Goal: Task Accomplishment & Management: Complete application form

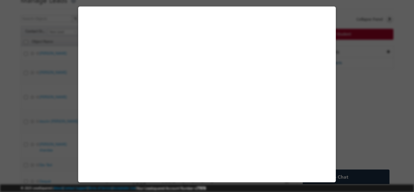
select select "[GEOGRAPHIC_DATA]"
select select "Long Term"
select select "Degree Program"
select select "Executive [DOMAIN_NAME] in VLSI Design"
select select "Offline"
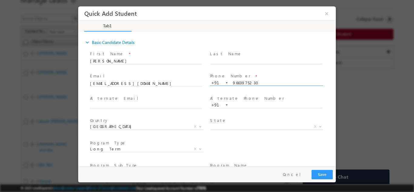
click at [240, 80] on input "9663975230" at bounding box center [266, 83] width 112 height 6
type input "8918044370"
click at [259, 73] on span "Phone Number *" at bounding box center [266, 76] width 112 height 7
click at [238, 83] on input "8918044370" at bounding box center [266, 83] width 112 height 6
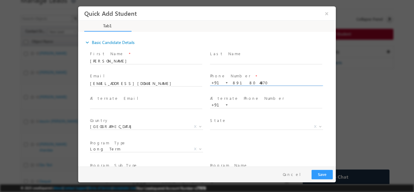
click at [238, 83] on input "8918044370" at bounding box center [266, 83] width 112 height 6
click at [151, 85] on input "mohithnoel66@gmail.com" at bounding box center [146, 83] width 112 height 6
paste input "abuthahir2872000"
type input "abuthahir2872000@gmail.com"
click at [154, 68] on span at bounding box center [146, 67] width 112 height 7
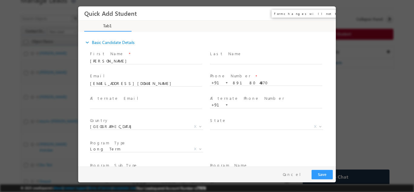
click at [325, 15] on button "×" at bounding box center [327, 13] width 10 height 11
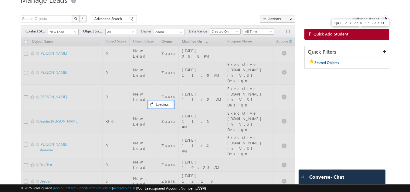
click at [326, 34] on span "Quick Add Student" at bounding box center [330, 33] width 35 height 5
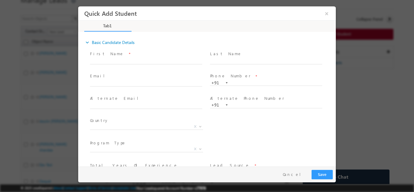
click at [126, 86] on span at bounding box center [146, 89] width 112 height 7
click at [127, 82] on input "text" at bounding box center [146, 83] width 112 height 6
paste input "sumanthavaji12@gmail.com"
type input "sumanthavaji12@gmail.com"
click at [135, 72] on div "Email * sumanthavaji12@gmail.com" at bounding box center [149, 83] width 120 height 22
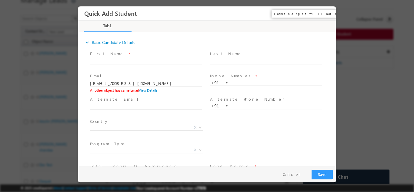
click at [328, 15] on button "×" at bounding box center [327, 13] width 10 height 11
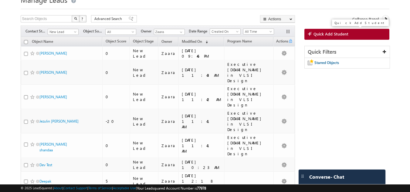
click at [351, 31] on link "Quick Add Student" at bounding box center [346, 34] width 85 height 11
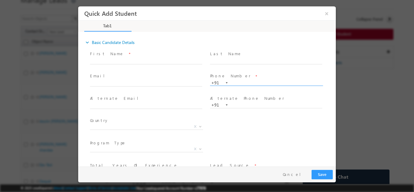
click at [253, 82] on input "text" at bounding box center [266, 83] width 112 height 6
type input "9845943642"
click at [259, 68] on span at bounding box center [266, 67] width 112 height 7
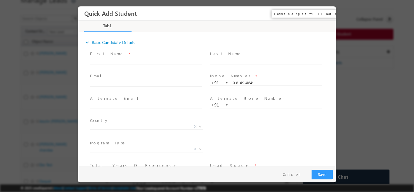
click at [325, 11] on button "×" at bounding box center [327, 13] width 10 height 11
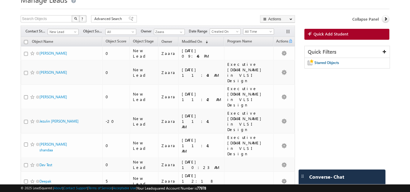
drag, startPoint x: 48, startPoint y: 53, endPoint x: 0, endPoint y: 72, distance: 51.5
click at [0, 72] on body "Menu Zaara lsq2@ maven -sili con.c om" at bounding box center [205, 99] width 410 height 250
click at [339, 36] on span "Quick Add Student" at bounding box center [330, 33] width 35 height 5
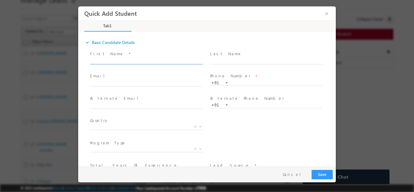
click at [107, 62] on input "text" at bounding box center [146, 61] width 112 height 6
drag, startPoint x: 111, startPoint y: 62, endPoint x: 167, endPoint y: 65, distance: 56.5
click at [167, 64] on span "Kishor m m Sagar m m kishormmsagarmm@gmail.com 8431283424" at bounding box center [149, 61] width 118 height 7
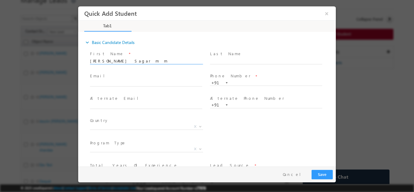
type input "Kishor m m Sagar m m 8431283424"
click at [131, 78] on span "Email *" at bounding box center [146, 76] width 112 height 7
click at [130, 80] on input "text" at bounding box center [146, 83] width 112 height 6
paste input "kishormmsagarmm@gmail.com"
type input "kishormmsagarmm@gmail.com"
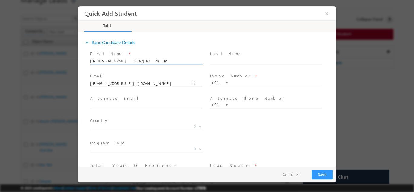
click at [149, 62] on input "Kishor m m Sagar m m 8431283424" at bounding box center [146, 61] width 112 height 6
type input "Kishor m m Sagar m m"
click at [248, 86] on span at bounding box center [266, 88] width 112 height 7
click at [248, 84] on span "+91" at bounding box center [269, 82] width 118 height 6
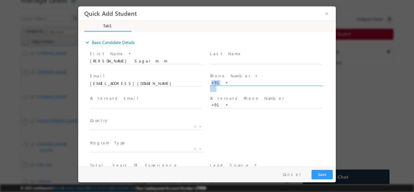
click at [248, 84] on input "text" at bounding box center [266, 83] width 112 height 6
paste input "8431283424"
type input "8431283424"
click at [249, 94] on div "Alternate Phone Number * +91" at bounding box center [269, 105] width 120 height 22
click at [100, 126] on span "X" at bounding box center [146, 126] width 113 height 6
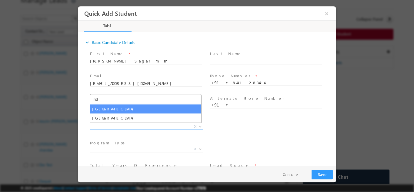
type input "ind"
select select "[GEOGRAPHIC_DATA]"
select select
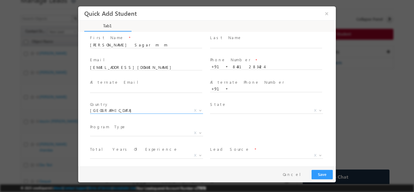
scroll to position [42, 0]
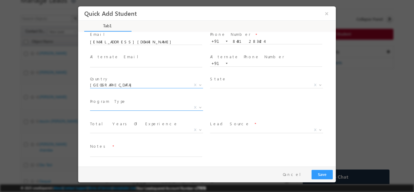
click at [145, 109] on span "X" at bounding box center [146, 107] width 113 height 6
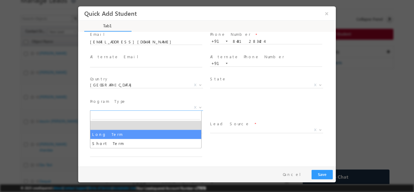
select select "Long Term"
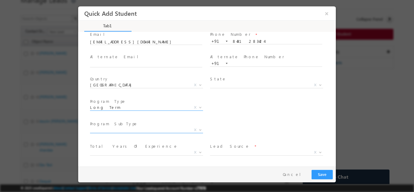
click at [140, 127] on span "X" at bounding box center [146, 130] width 113 height 6
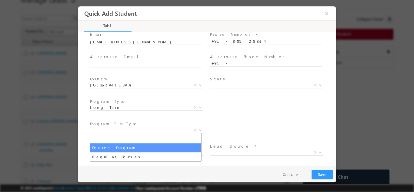
select select "Degree Program"
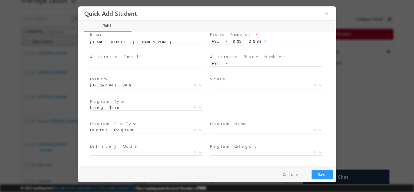
click at [216, 130] on span "X" at bounding box center [266, 130] width 113 height 6
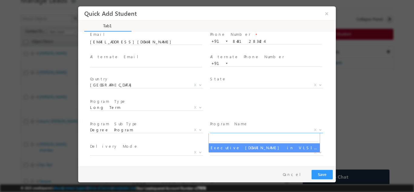
select select "Executive [DOMAIN_NAME] in VLSI Design"
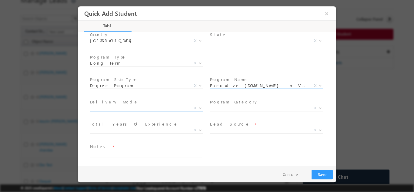
scroll to position [86, 0]
click at [115, 129] on span "X" at bounding box center [146, 130] width 113 height 6
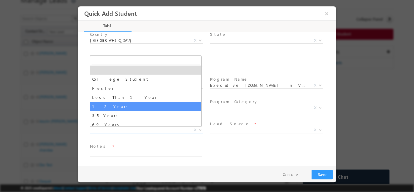
select select "1–2 Years"
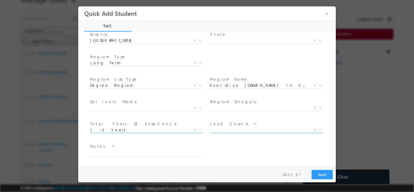
click at [212, 130] on span "X" at bounding box center [266, 130] width 113 height 6
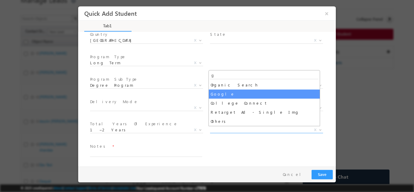
type input "g"
select select "Google"
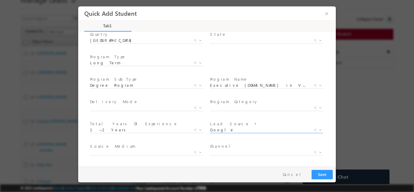
scroll to position [109, 0]
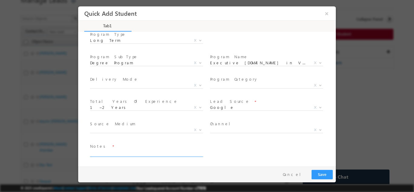
click at [130, 152] on textarea at bounding box center [146, 152] width 112 height 7
type textarea "Lead from sheet"
click at [326, 176] on button "Save" at bounding box center [322, 174] width 21 height 9
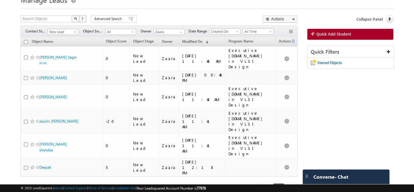
scroll to position [13, 0]
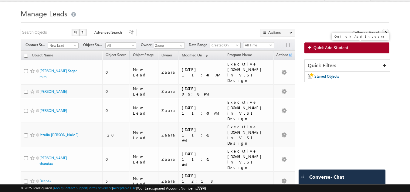
click at [321, 52] on link "Quick Add Student" at bounding box center [346, 47] width 85 height 11
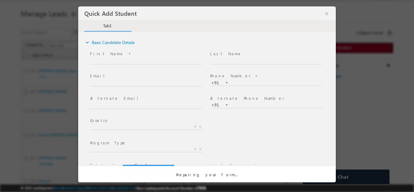
scroll to position [0, 0]
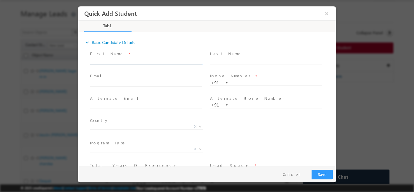
click at [130, 58] on input "text" at bounding box center [146, 61] width 112 height 6
drag, startPoint x: 116, startPoint y: 61, endPoint x: 159, endPoint y: 60, distance: 42.8
click at [159, 60] on input "Thangavelu vhhghhuhjjj@gmail.com 9845943642" at bounding box center [146, 61] width 112 height 6
type input "Thangavelu 9845943642"
click at [132, 82] on input "text" at bounding box center [146, 83] width 112 height 6
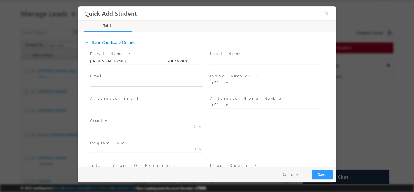
paste input "vhhghhuhjjj@gmail.com"
type input "vhhghhuhjjj@gmail.com"
click at [123, 61] on input "Thangavelu 9845943642" at bounding box center [146, 61] width 112 height 6
type input "Thangavelu"
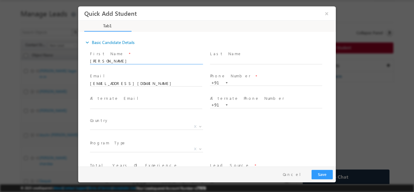
click at [259, 79] on div "+91" at bounding box center [269, 82] width 118 height 6
click at [256, 81] on input "text" at bounding box center [266, 83] width 112 height 6
paste input "9845943642"
type input "9845943642"
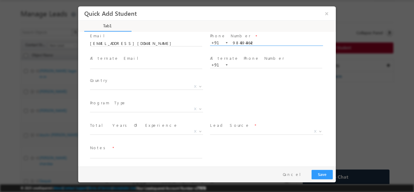
scroll to position [42, 0]
click at [109, 83] on span "X" at bounding box center [146, 85] width 113 height 6
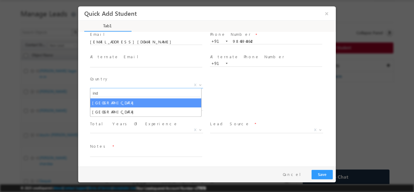
type input "ind"
select select "[GEOGRAPHIC_DATA]"
select select
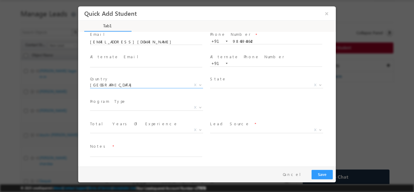
click at [111, 110] on body "Quick Add Student ×" at bounding box center [207, 86] width 258 height 160
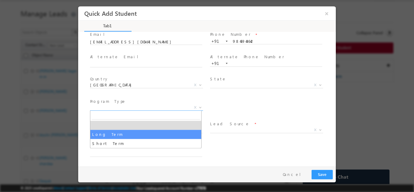
select select "Long Term"
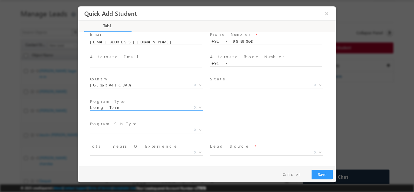
scroll to position [64, 0]
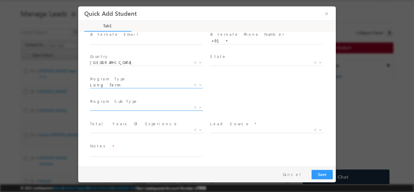
click at [114, 106] on span "X" at bounding box center [146, 107] width 113 height 6
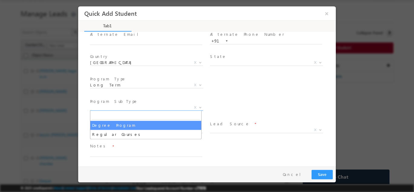
select select "Degree Program"
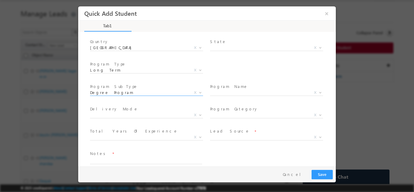
scroll to position [86, 0]
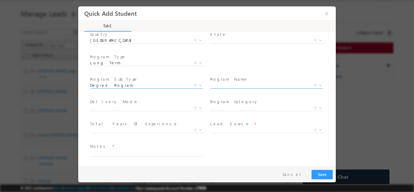
click at [220, 85] on span "X" at bounding box center [266, 85] width 113 height 6
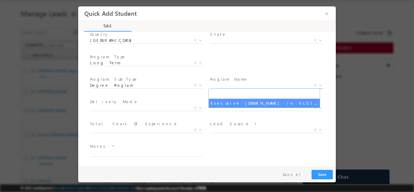
select select "Executive [DOMAIN_NAME] in VLSI Design"
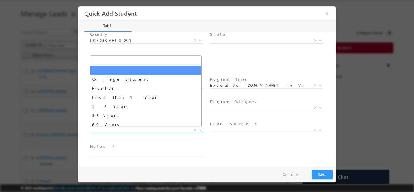
click at [108, 130] on span "X" at bounding box center [146, 130] width 113 height 6
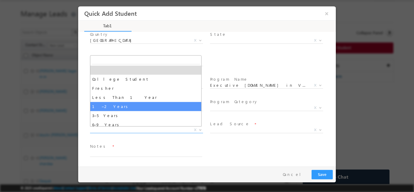
select select "1–2 Years"
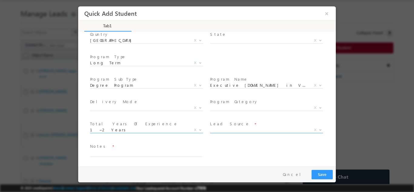
click at [243, 130] on span "X" at bounding box center [266, 130] width 113 height 6
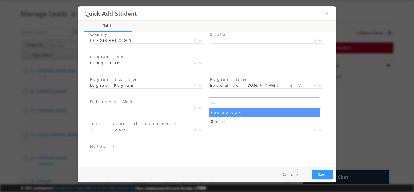
type input "fa"
select select "Facebook"
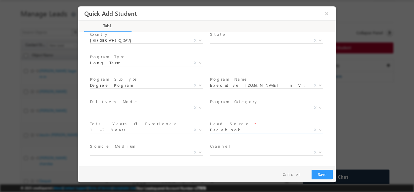
scroll to position [109, 0]
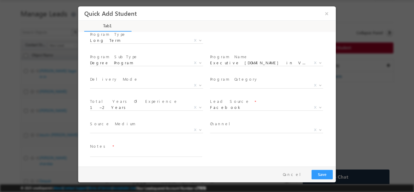
click at [144, 156] on span at bounding box center [146, 159] width 112 height 7
click at [146, 153] on textarea at bounding box center [146, 152] width 112 height 7
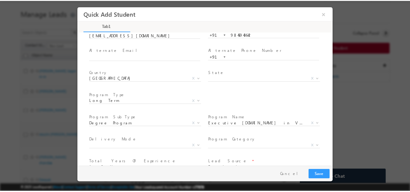
scroll to position [48, 0]
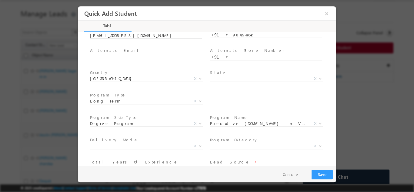
type textarea "Lead from sheet"
click at [326, 173] on button "Save" at bounding box center [322, 174] width 21 height 9
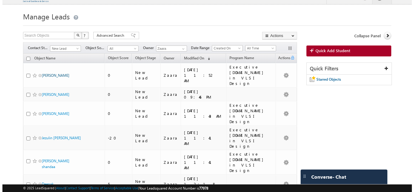
scroll to position [0, 0]
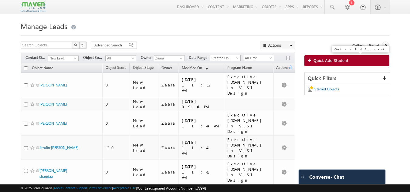
click at [324, 60] on span "Quick Add Student" at bounding box center [330, 60] width 35 height 5
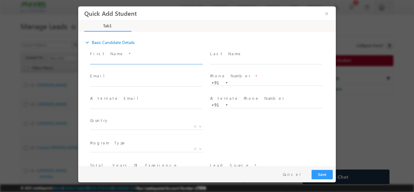
click at [106, 61] on input "text" at bounding box center [146, 61] width 112 height 6
paste input "Madhusree Gouda madhusreegouda95@gmail.com 8880832565"
click at [176, 61] on input "Madhusree Gouda madhusreegouda95@gmail.com 8880832565" at bounding box center [146, 61] width 112 height 6
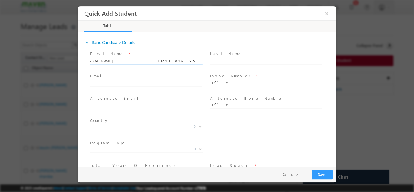
scroll to position [0, 0]
type input "Madhusree Gouda madhusreegouda95@gmail.com"
click at [252, 81] on input "text" at bounding box center [266, 83] width 112 height 6
paste input "8880832565"
type input "8880832565"
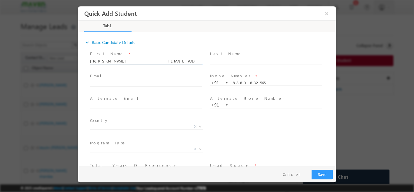
drag, startPoint x: 126, startPoint y: 61, endPoint x: 192, endPoint y: 58, distance: 66.2
click at [192, 58] on input "Madhusree Gouda madhusreegouda95@gmail.com" at bounding box center [146, 61] width 112 height 6
type input "Madhusree Gouda"
click at [132, 83] on input "text" at bounding box center [146, 83] width 112 height 6
paste input "madhusreegouda95@gmail.com"
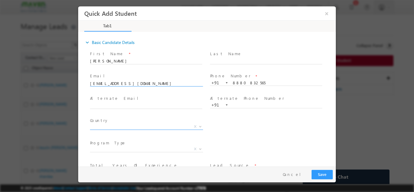
type input "madhusreegouda95@gmail.com"
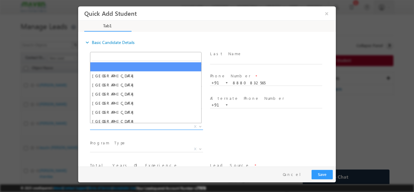
click at [126, 127] on span "X" at bounding box center [146, 126] width 113 height 6
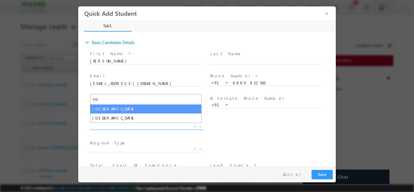
type input "ind"
select select "India"
select select
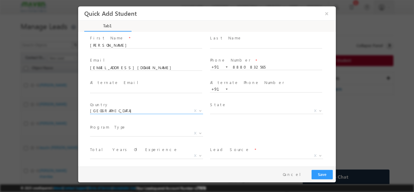
scroll to position [30, 0]
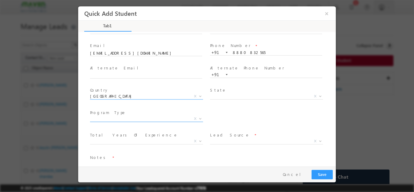
click at [111, 119] on span "X" at bounding box center [146, 119] width 113 height 6
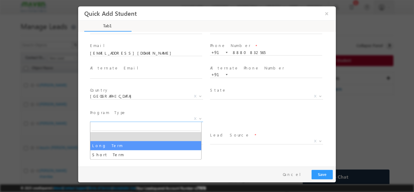
select select "Long Term"
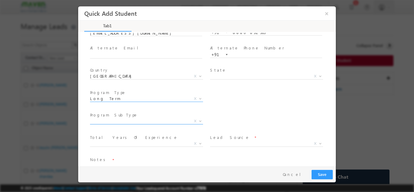
scroll to position [64, 0]
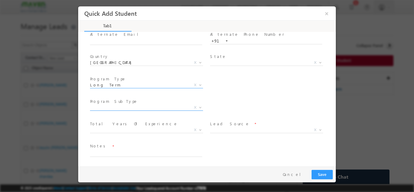
click at [104, 110] on span "X" at bounding box center [149, 108] width 118 height 7
select select "Degree Program"
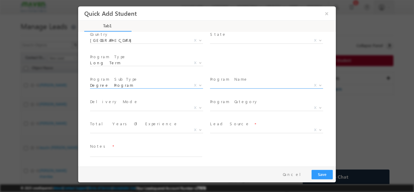
click at [220, 84] on span "X" at bounding box center [266, 85] width 113 height 6
select select "Executive [DOMAIN_NAME] in VLSI Design"
click at [138, 107] on span "X" at bounding box center [146, 108] width 113 height 6
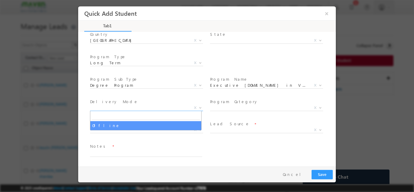
select select "Offline"
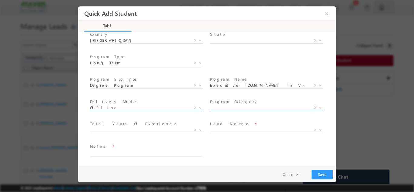
click at [222, 106] on span "X" at bounding box center [266, 108] width 113 height 6
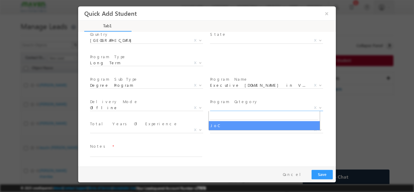
click at [257, 149] on div "Notes *" at bounding box center [212, 153] width 247 height 22
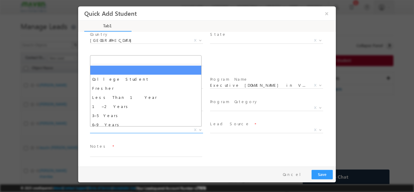
click at [110, 130] on span "X" at bounding box center [146, 130] width 113 height 6
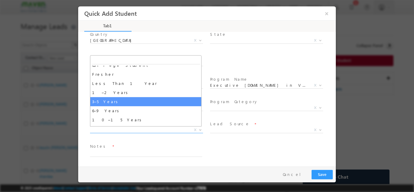
scroll to position [21, 0]
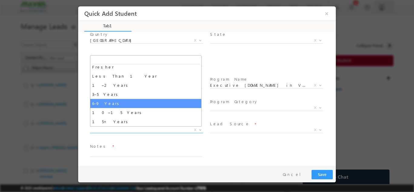
select select "6–9 Years"
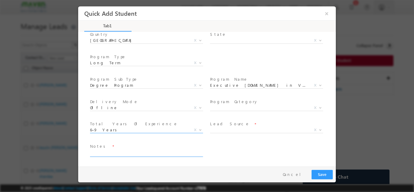
click at [119, 152] on textarea at bounding box center [146, 152] width 112 height 7
type textarea "Lead from Sheet"
click at [321, 175] on button "Save" at bounding box center [322, 174] width 21 height 9
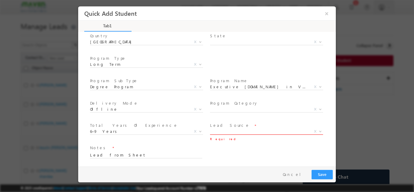
click at [223, 131] on span "X" at bounding box center [266, 131] width 113 height 6
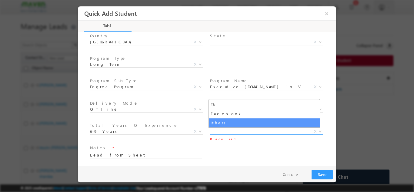
type input "fa"
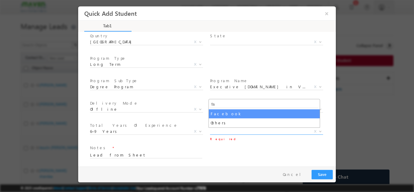
select select "Facebook"
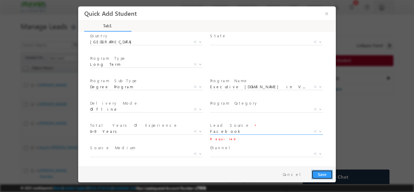
click at [319, 173] on button "Save" at bounding box center [322, 174] width 21 height 9
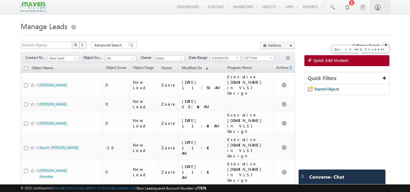
click at [370, 62] on link "Quick Add Student" at bounding box center [346, 60] width 85 height 11
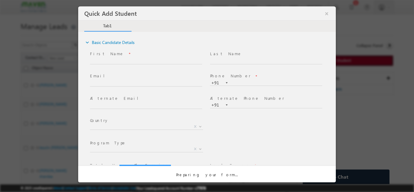
scroll to position [0, 0]
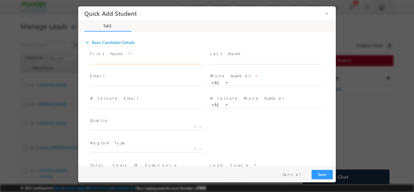
click at [129, 58] on input "text" at bounding box center [146, 61] width 112 height 6
drag, startPoint x: 124, startPoint y: 62, endPoint x: 156, endPoint y: 64, distance: 32.2
click at [156, 64] on span "Bhavin bhai ahir 04@gmail.com 9016358817" at bounding box center [149, 61] width 118 height 7
click at [165, 59] on input "Bhavin bhai ahir 04@gmail.com 9016358817" at bounding box center [146, 61] width 112 height 6
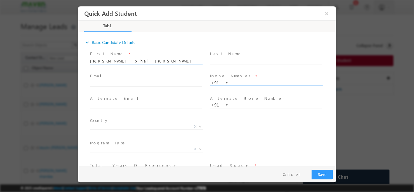
type input "Bhavin bhai ahir 04@gmail.com"
click at [238, 84] on input "text" at bounding box center [266, 83] width 112 height 6
paste input "9016358817"
type input "9016358817"
drag, startPoint x: 123, startPoint y: 63, endPoint x: 161, endPoint y: 61, distance: 37.3
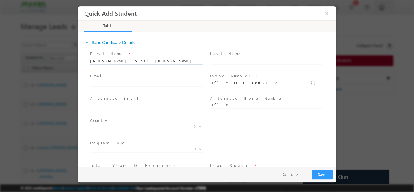
click at [161, 61] on input "Bhavin bhai ahir 04@gmail.com" at bounding box center [146, 61] width 112 height 6
type input "Bhavin bhai ahir"
click at [117, 80] on span at bounding box center [149, 83] width 118 height 7
click at [117, 83] on input "text" at bounding box center [146, 83] width 112 height 6
paste input "04@gmail.com"
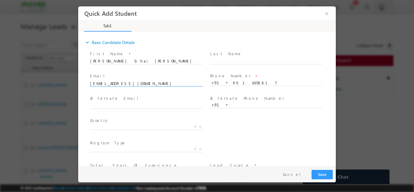
type input "04@gmail.com"
click at [129, 77] on span "Email *" at bounding box center [146, 76] width 112 height 7
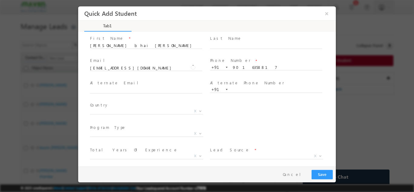
scroll to position [30, 0]
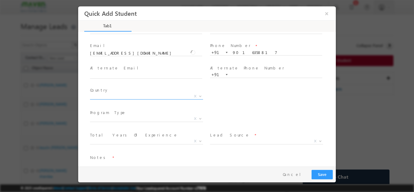
click at [112, 99] on span "X" at bounding box center [146, 97] width 113 height 6
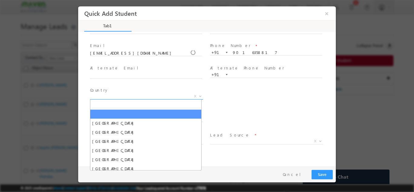
click at [114, 94] on span "X" at bounding box center [146, 96] width 113 height 6
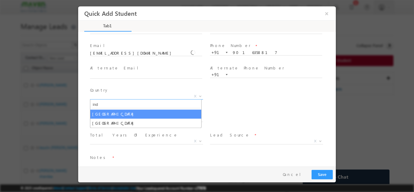
type input "ind"
select select "India"
select select
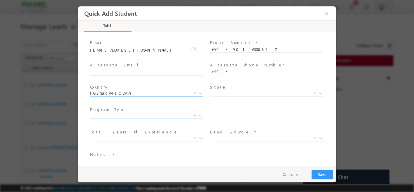
scroll to position [42, 0]
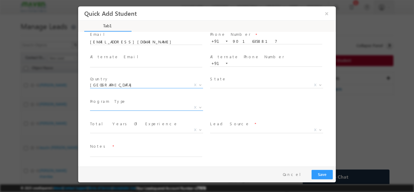
click at [147, 109] on span "X" at bounding box center [146, 107] width 113 height 6
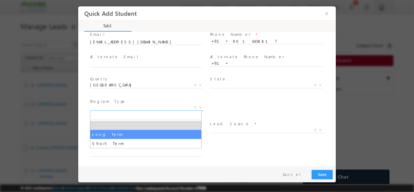
select select "Long Term"
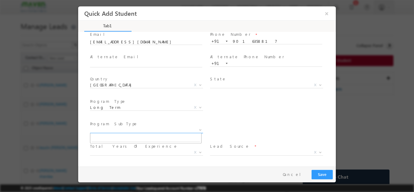
click at [143, 130] on span "X" at bounding box center [146, 130] width 113 height 6
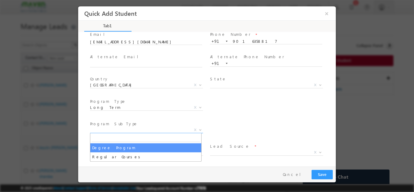
select select "Degree Program"
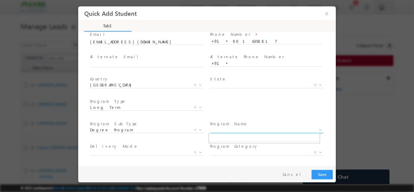
click at [229, 128] on span "X" at bounding box center [266, 130] width 113 height 6
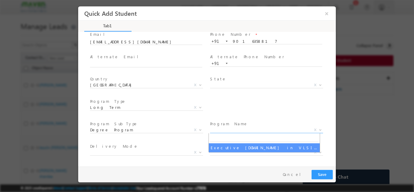
select select "Executive [DOMAIN_NAME] in VLSI Design"
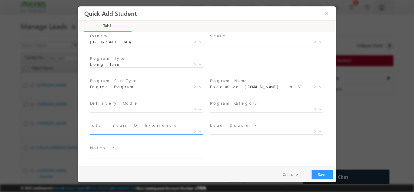
scroll to position [86, 0]
click at [136, 128] on span "X" at bounding box center [146, 130] width 113 height 6
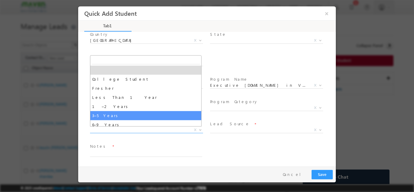
scroll to position [21, 0]
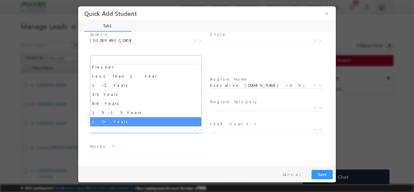
select select "15+ Years"
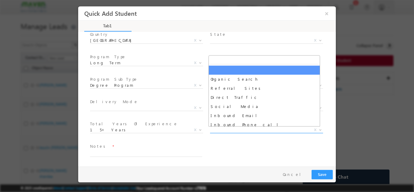
click at [222, 132] on span "X" at bounding box center [266, 130] width 113 height 6
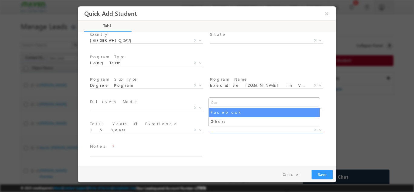
type input "fac"
select select "Facebook"
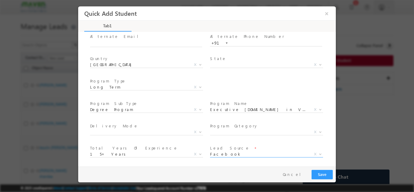
scroll to position [109, 0]
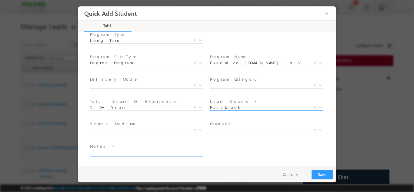
click at [109, 155] on textarea at bounding box center [146, 152] width 112 height 7
type textarea "Lead from sheet"
click at [326, 173] on button "Save" at bounding box center [322, 174] width 21 height 9
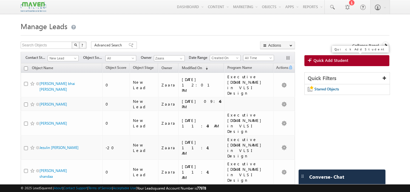
click at [343, 64] on link "Quick Add Student" at bounding box center [346, 60] width 85 height 11
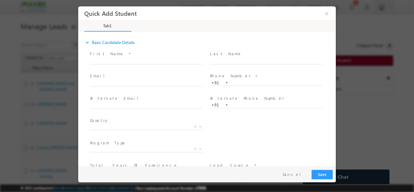
scroll to position [0, 0]
click at [125, 62] on input "text" at bounding box center [146, 61] width 112 height 6
click at [183, 59] on input "Gowtham MP gowthammp15@gmail.com 9538217602" at bounding box center [146, 61] width 112 height 6
type input "Gowtham MP gowthammp15@gmail.com"
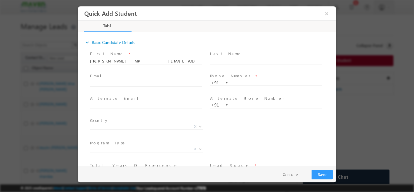
click at [244, 77] on span "Phone Number *" at bounding box center [266, 76] width 112 height 7
click at [244, 81] on input "text" at bounding box center [266, 83] width 112 height 6
paste input "9538217602"
type input "9538217602"
drag, startPoint x: 125, startPoint y: 78, endPoint x: 120, endPoint y: 65, distance: 14.3
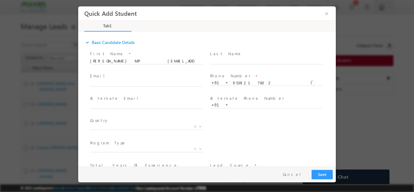
click at [121, 69] on div "First Name * Gowtham MP gowthammp15@gmail.com Last Name * Email *" at bounding box center [210, 127] width 252 height 156
drag, startPoint x: 116, startPoint y: 62, endPoint x: 167, endPoint y: 62, distance: 51.2
click at [167, 62] on input "Gowtham MP gowthammp15@gmail.com" at bounding box center [146, 61] width 112 height 6
type input "Gowtham MP"
click at [141, 85] on span at bounding box center [149, 83] width 118 height 7
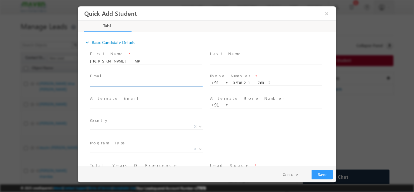
click at [142, 83] on input "text" at bounding box center [146, 83] width 112 height 6
paste input "gowthammp15@gmail.com"
type input "gowthammp15@gmail.com"
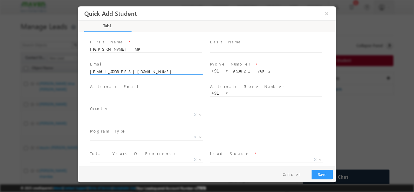
scroll to position [30, 0]
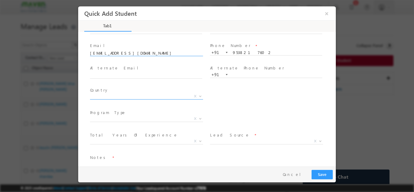
click at [105, 97] on span "X" at bounding box center [146, 96] width 113 height 6
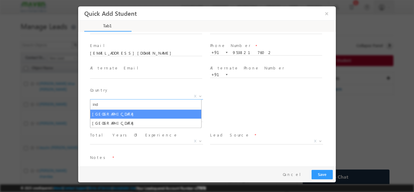
type input "ind"
select select "India"
select select
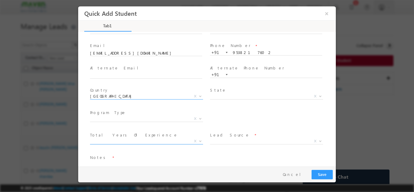
click at [106, 142] on span "X" at bounding box center [146, 141] width 113 height 6
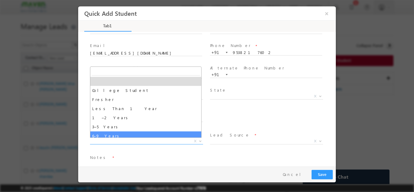
select select "6–9 Years"
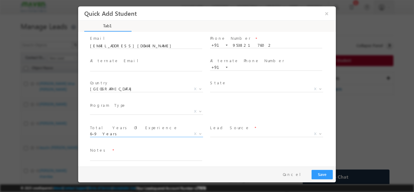
scroll to position [42, 0]
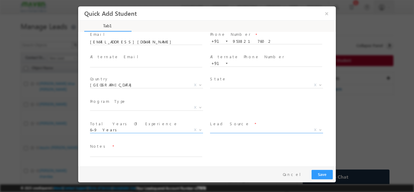
click at [226, 131] on span "X" at bounding box center [266, 130] width 113 height 6
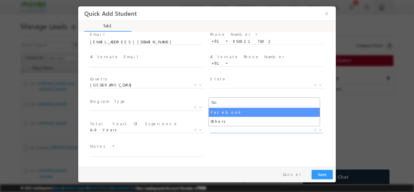
type input "fac"
select select "Facebook"
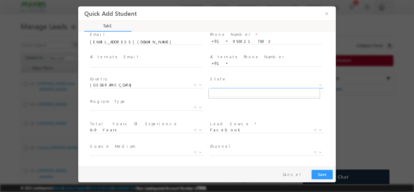
click at [216, 85] on span "X" at bounding box center [266, 85] width 113 height 6
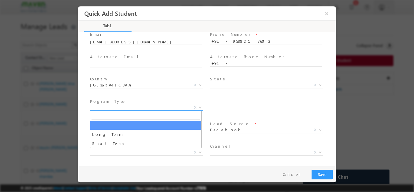
click at [124, 106] on span "X" at bounding box center [146, 107] width 113 height 6
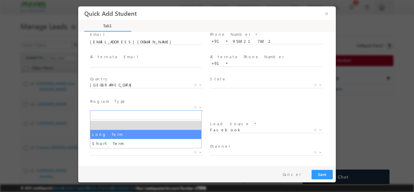
select select "Long Term"
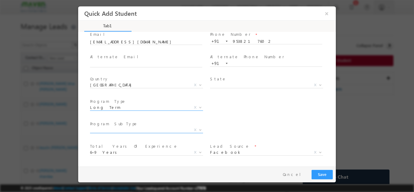
click at [160, 128] on span "X" at bounding box center [146, 130] width 113 height 6
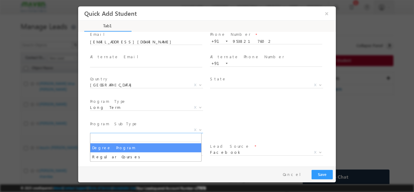
select select "Degree Program"
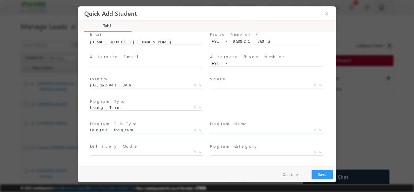
click at [219, 128] on span "X" at bounding box center [266, 130] width 113 height 6
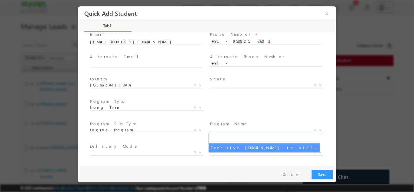
select select "Executive [DOMAIN_NAME] in VLSI Design"
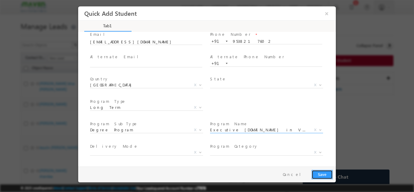
click at [329, 174] on button "Save" at bounding box center [322, 174] width 21 height 9
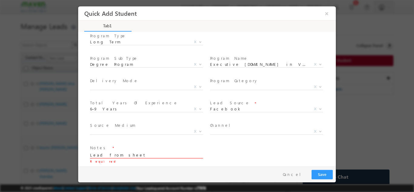
type textarea "Lead from sheet"
click at [321, 174] on button "Save" at bounding box center [322, 174] width 21 height 9
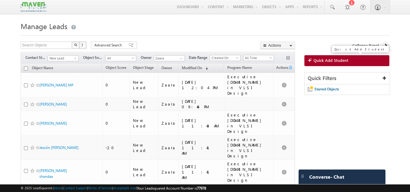
click at [358, 64] on link "Quick Add Student" at bounding box center [346, 60] width 85 height 11
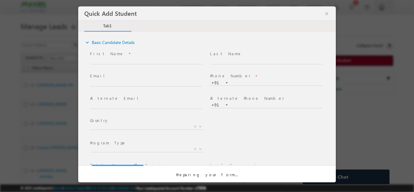
scroll to position [0, 0]
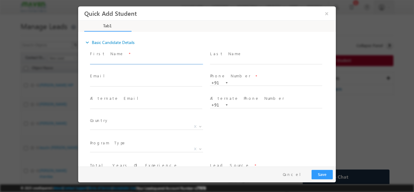
click at [111, 59] on input "text" at bounding box center [146, 61] width 112 height 6
click at [166, 58] on input "srividya srividya.9821@gmail.com 9916372566" at bounding box center [146, 61] width 112 height 6
type input "srividya srividya.9821@gmail.com"
click at [238, 81] on input "text" at bounding box center [266, 83] width 112 height 6
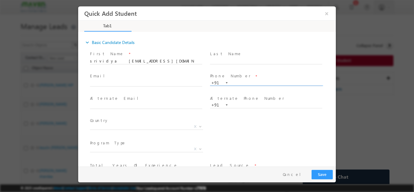
paste input "9916372566"
type input "9916372566"
drag, startPoint x: 107, startPoint y: 62, endPoint x: 152, endPoint y: 64, distance: 44.3
click at [152, 64] on span "srividya srividya.9821@gmail.com" at bounding box center [149, 61] width 118 height 7
paste input "Nandish Nandish nandish2063@gmail.com 8951899962"
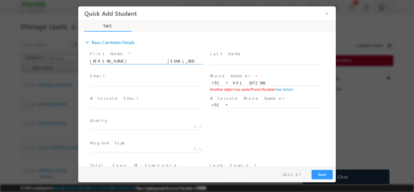
scroll to position [0, 4]
click at [181, 61] on input "Nandish Nandish nandish2063@gmail.com 8951899962" at bounding box center [146, 61] width 112 height 6
type input "Nandish Nandish nandish2063@gmail.com"
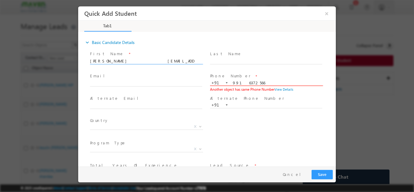
click at [245, 85] on input "9916372566" at bounding box center [266, 83] width 112 height 6
paste input "8951899962"
type input "8951899962"
click at [247, 67] on span at bounding box center [266, 67] width 112 height 7
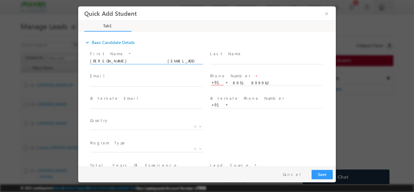
drag, startPoint x: 123, startPoint y: 62, endPoint x: 173, endPoint y: 67, distance: 50.5
click at [173, 64] on span "Nandish Nandish nandish2063@gmail.com" at bounding box center [149, 61] width 118 height 7
type input "Nandish Nandish"
click at [119, 80] on input "text" at bounding box center [146, 83] width 112 height 6
paste input "nandish2063@gmail.com"
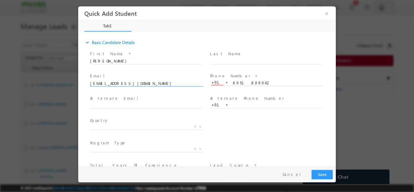
click at [99, 83] on input "nandish2063@gmail.com" at bounding box center [146, 83] width 112 height 6
type input "nandish2063@gmail.com"
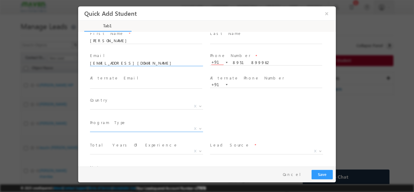
scroll to position [30, 0]
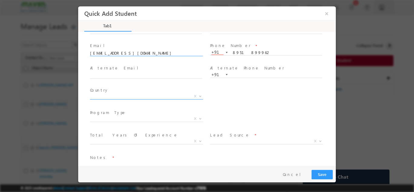
click at [110, 97] on span "X" at bounding box center [146, 96] width 113 height 6
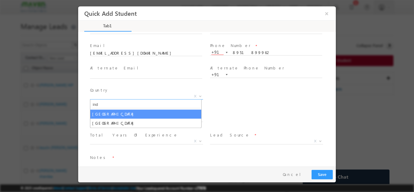
type input "ind"
select select "India"
select select
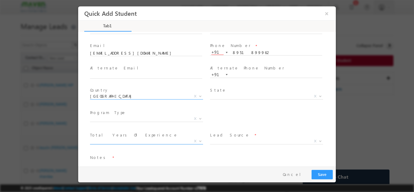
click at [120, 142] on span "X" at bounding box center [146, 141] width 113 height 6
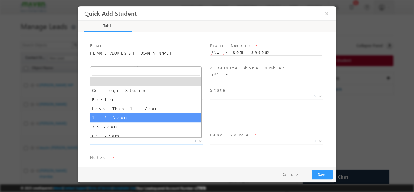
select select "1–2 Years"
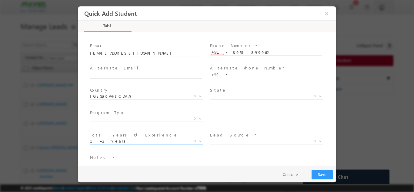
click at [144, 117] on span "X" at bounding box center [146, 119] width 113 height 6
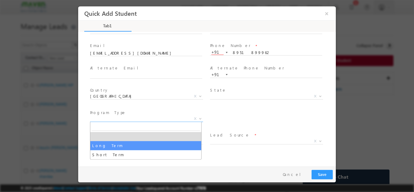
select select "Long Term"
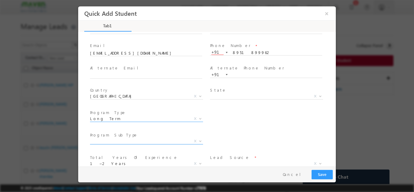
click at [103, 139] on span "X" at bounding box center [146, 141] width 113 height 6
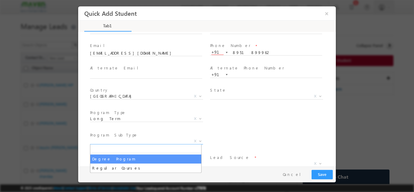
select select "Degree Program"
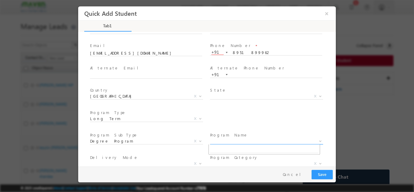
click at [220, 142] on span "X" at bounding box center [266, 141] width 113 height 6
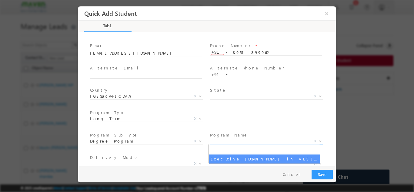
select select "Executive [DOMAIN_NAME] in VLSI Design"
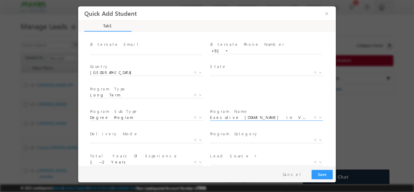
scroll to position [86, 0]
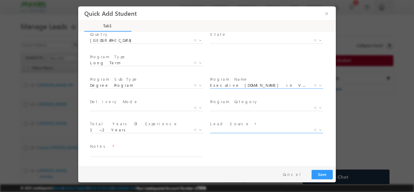
click at [225, 128] on span "X" at bounding box center [266, 130] width 113 height 6
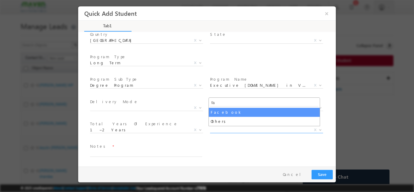
type input "fa"
select select "Facebook"
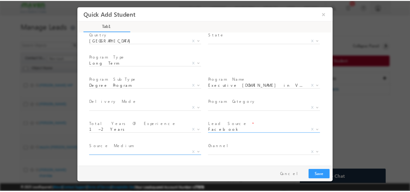
scroll to position [109, 0]
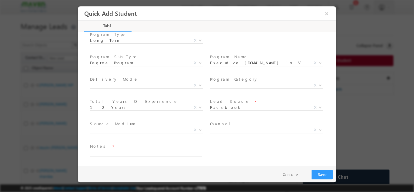
click at [147, 156] on span at bounding box center [149, 153] width 118 height 7
click at [147, 153] on textarea at bounding box center [146, 152] width 112 height 7
type textarea "Lead added from sheet"
click at [324, 177] on button "Save" at bounding box center [322, 174] width 21 height 9
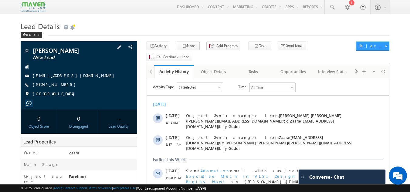
click at [66, 78] on link "nazreenjabeen46@gmail.com" at bounding box center [75, 75] width 84 height 5
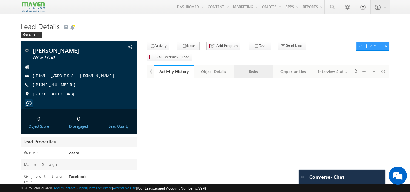
click at [257, 68] on div "Tasks" at bounding box center [252, 71] width 29 height 7
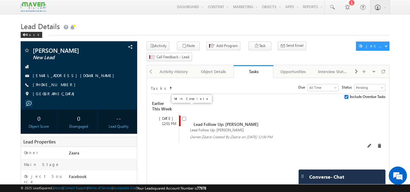
click at [183, 117] on input "checkbox" at bounding box center [184, 119] width 4 height 4
checkbox input "false"
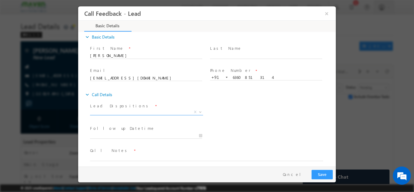
scroll to position [10, 0]
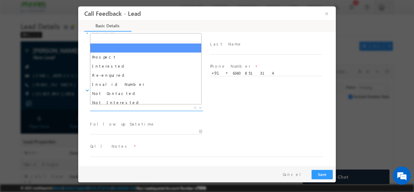
click at [118, 106] on span "X" at bounding box center [146, 108] width 113 height 6
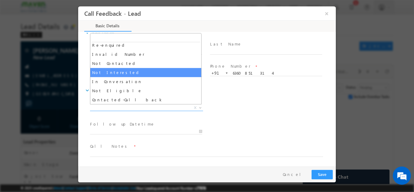
scroll to position [30, 0]
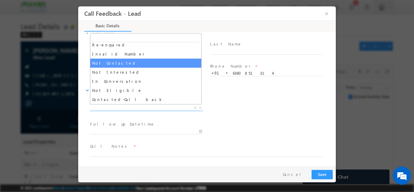
select select "Not Contacted"
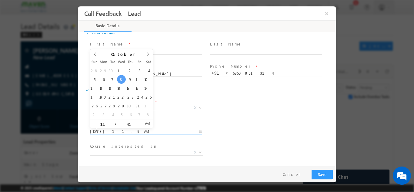
click at [129, 132] on input "08/10/2025 11:45 AM" at bounding box center [146, 131] width 112 height 6
type input "15/10/2025 11:45 AM"
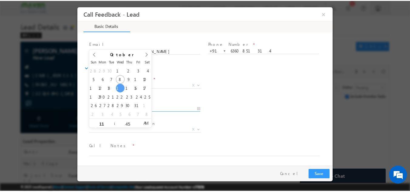
scroll to position [0, 0]
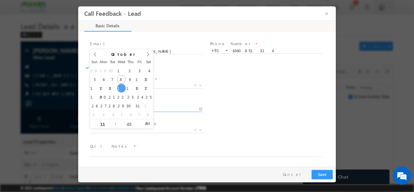
click at [231, 132] on div "Course Interested In * Executive M.Tech in VLSI Design Advanced VLSI Design & V…" at bounding box center [212, 130] width 247 height 22
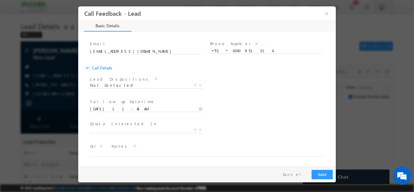
click at [154, 148] on span "Call Notes *" at bounding box center [203, 146] width 227 height 7
click at [153, 152] on textarea at bounding box center [206, 152] width 233 height 7
type textarea "Called her multiple times but no response"
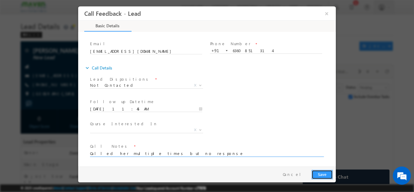
click at [322, 173] on button "Save" at bounding box center [322, 174] width 21 height 9
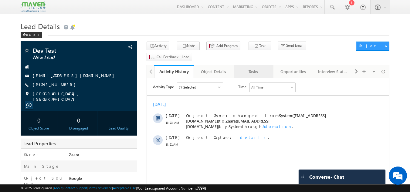
click at [265, 65] on link "Tasks" at bounding box center [253, 71] width 40 height 13
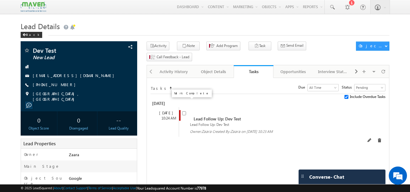
click at [184, 111] on input "checkbox" at bounding box center [184, 113] width 4 height 4
checkbox input "false"
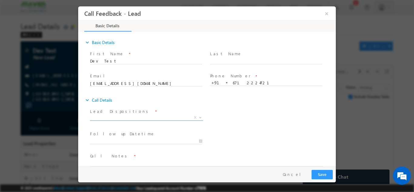
click at [95, 116] on span "X" at bounding box center [146, 117] width 113 height 6
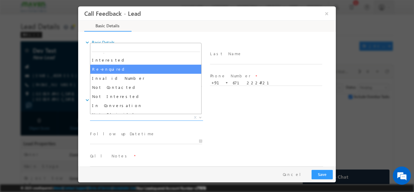
scroll to position [30, 0]
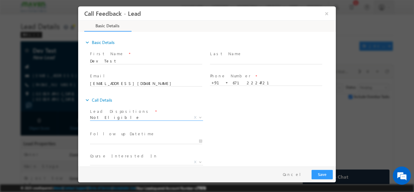
select select "Not Eligible"
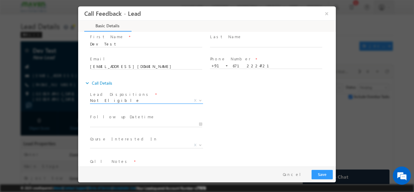
scroll to position [32, 0]
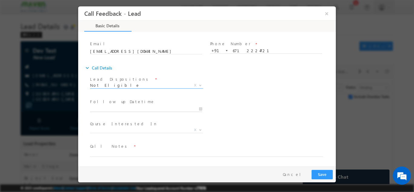
type input "08/10/2025 11:46 AM"
click at [124, 108] on input "08/10/2025 11:46 AM" at bounding box center [146, 109] width 112 height 6
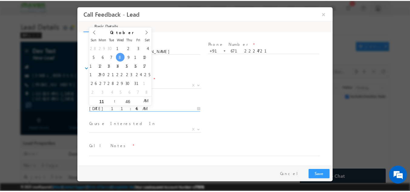
scroll to position [0, 0]
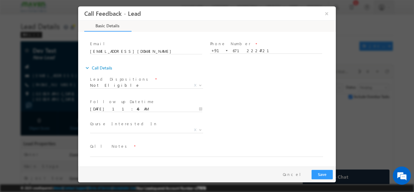
click at [248, 103] on div "Follow up Datetime * 08/10/2025 11:46 AM Program Type * Long Term Short Term X" at bounding box center [212, 108] width 247 height 22
click at [122, 154] on textarea at bounding box center [206, 152] width 233 height 7
type textarea "Test lead"
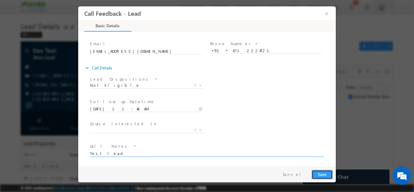
click at [321, 174] on button "Save" at bounding box center [322, 174] width 21 height 9
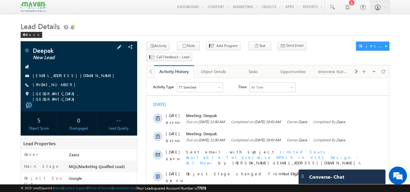
drag, startPoint x: 41, startPoint y: 84, endPoint x: 62, endPoint y: 86, distance: 21.0
click at [62, 86] on span "[PHONE_NUMBER]" at bounding box center [56, 85] width 46 height 6
copy span "9611400223"
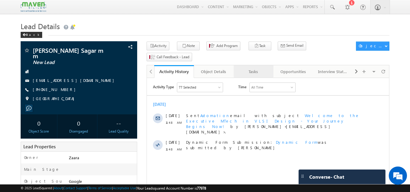
click at [258, 68] on div "Tasks" at bounding box center [252, 71] width 29 height 7
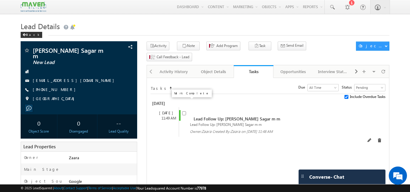
click at [184, 111] on input "checkbox" at bounding box center [184, 113] width 4 height 4
checkbox input "false"
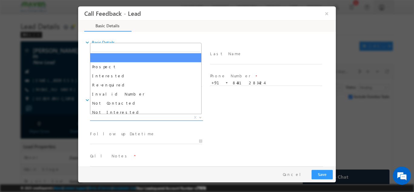
click at [120, 115] on span "X" at bounding box center [146, 117] width 113 height 6
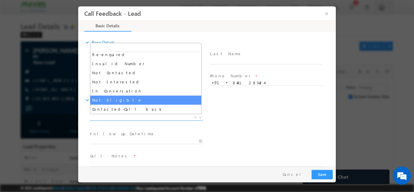
select select "Not Eligible"
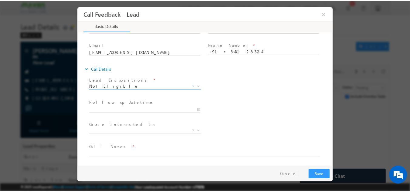
scroll to position [32, 0]
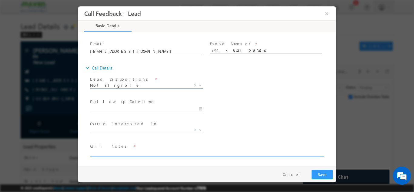
click at [123, 151] on textarea at bounding box center [206, 152] width 233 height 7
paste textarea "2025 pass Btech from different stream and looking for JAVA program"
type textarea "2025 pass Btech from different stream and looking for JAVA program"
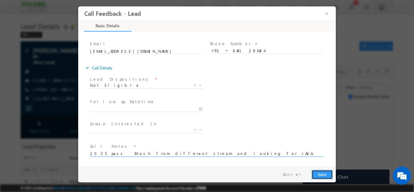
click at [327, 173] on button "Save" at bounding box center [322, 174] width 21 height 9
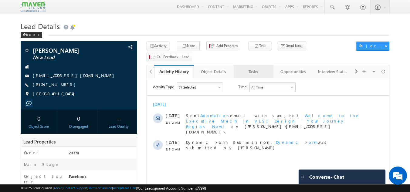
click at [258, 68] on div "Tasks" at bounding box center [252, 71] width 29 height 7
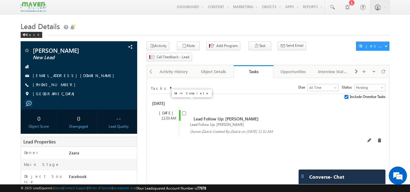
click at [183, 111] on input "checkbox" at bounding box center [184, 113] width 4 height 4
checkbox input "false"
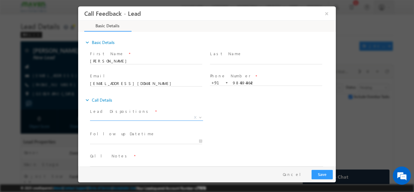
click at [109, 116] on span "X" at bounding box center [146, 117] width 113 height 6
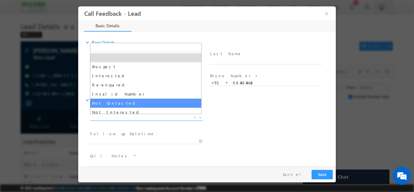
scroll to position [30, 0]
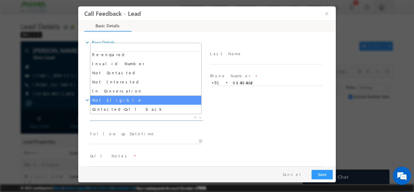
select select "Not Eligible"
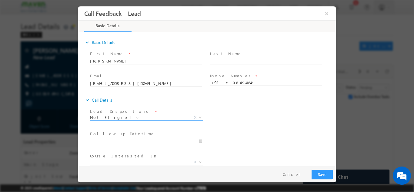
scroll to position [32, 0]
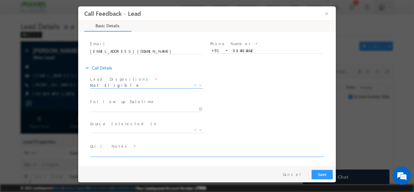
click at [106, 154] on textarea at bounding box center [206, 152] width 233 height 7
paste textarea "6363227411 / Its an not eligible duplicate lead"
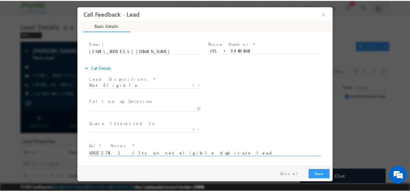
scroll to position [0, 0]
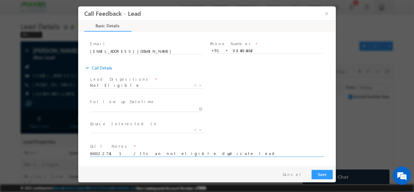
type textarea "6363227411 / Its an not eligible duplicate lead"
click at [326, 174] on button "Save" at bounding box center [322, 174] width 21 height 9
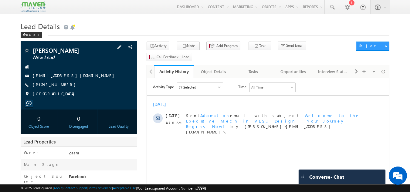
click at [62, 75] on link "[EMAIL_ADDRESS][DOMAIN_NAME]" at bounding box center [75, 75] width 84 height 5
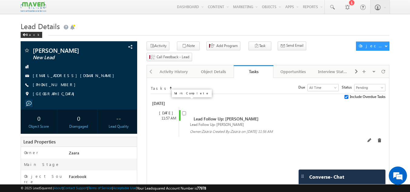
click at [182, 111] on input "checkbox" at bounding box center [184, 113] width 4 height 4
checkbox input "false"
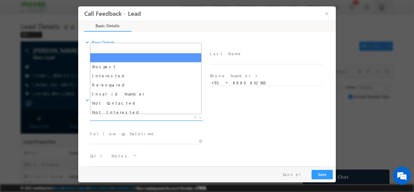
click at [107, 117] on span "X" at bounding box center [146, 117] width 113 height 6
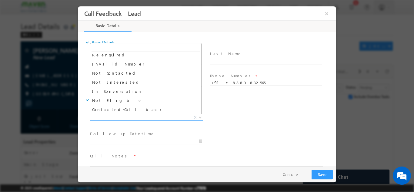
scroll to position [30, 0]
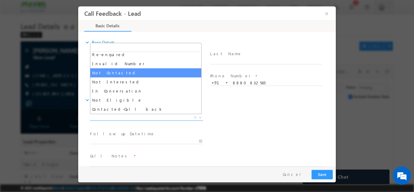
select select "Not Contacted"
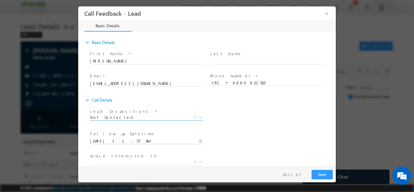
click at [120, 139] on input "08/10/2025 11:57 AM" at bounding box center [146, 141] width 112 height 6
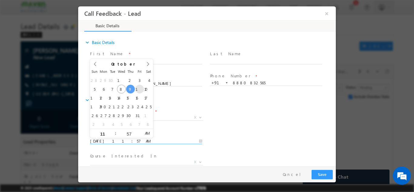
type input "10/10/2025 11:57 AM"
click at [261, 133] on div "Follow up Datetime * 10/10/2025 11:57 AM Program Type * Long Term Short Term X" at bounding box center [212, 140] width 247 height 22
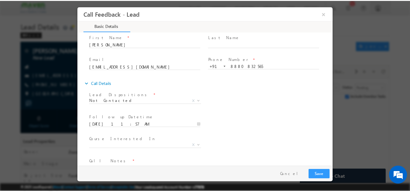
scroll to position [32, 0]
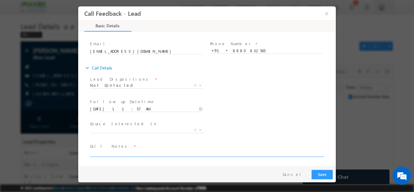
click at [139, 154] on textarea at bounding box center [206, 152] width 233 height 7
type textarea "NPU"
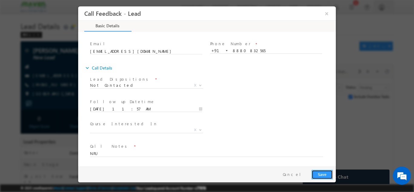
click at [316, 174] on button "Save" at bounding box center [322, 174] width 21 height 9
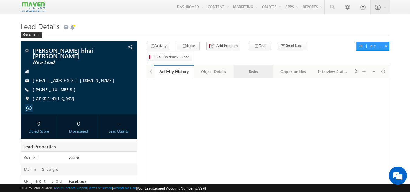
click at [253, 68] on div "Tasks" at bounding box center [252, 71] width 29 height 7
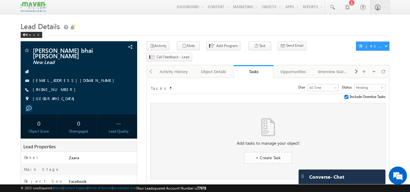
click at [258, 155] on span "+ Create Task" at bounding box center [267, 158] width 25 height 6
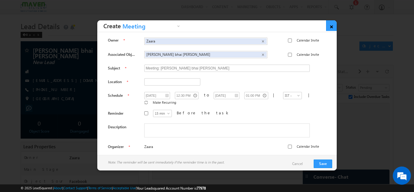
click at [331, 27] on link "×" at bounding box center [331, 25] width 11 height 11
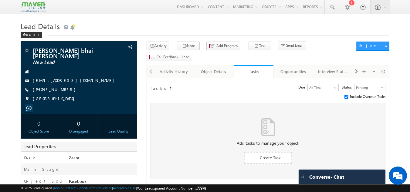
click at [149, 65] on div at bounding box center [150, 71] width 7 height 12
click at [263, 155] on span "+ Create Task" at bounding box center [267, 158] width 25 height 6
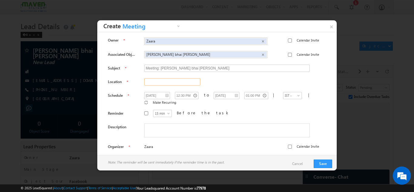
click at [168, 84] on input "text" at bounding box center [172, 81] width 56 height 7
type input "Bangalore"
click at [321, 159] on div "Note: The reminder will be sent immediately if the reminder time is in the past…" at bounding box center [217, 164] width 240 height 18
click at [321, 160] on button "Save" at bounding box center [323, 163] width 18 height 8
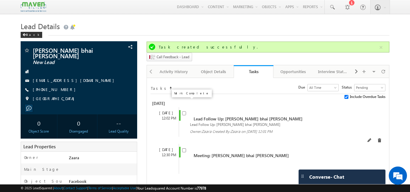
click at [183, 111] on input "checkbox" at bounding box center [184, 113] width 4 height 4
checkbox input "false"
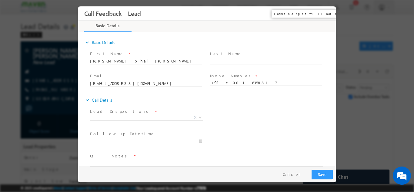
click at [326, 14] on button "×" at bounding box center [327, 13] width 10 height 11
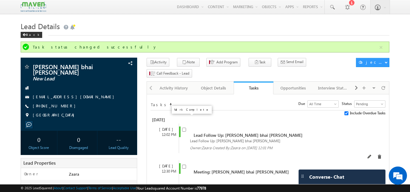
click at [186, 128] on input "checkbox" at bounding box center [184, 130] width 4 height 4
checkbox input "false"
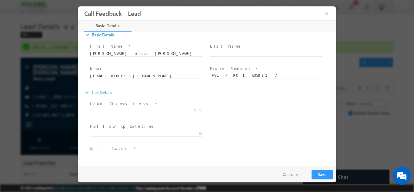
scroll to position [10, 0]
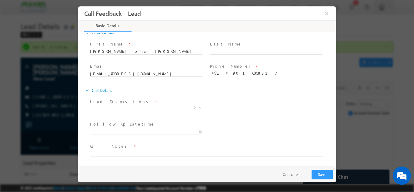
click at [116, 107] on span "X" at bounding box center [146, 108] width 113 height 6
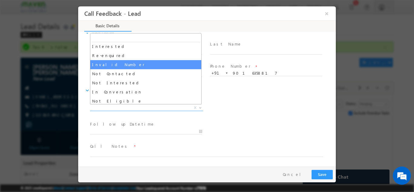
scroll to position [30, 0]
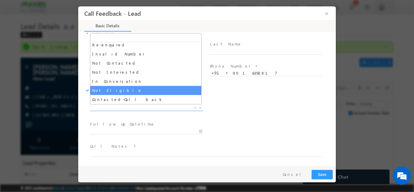
select select "Not Eligible"
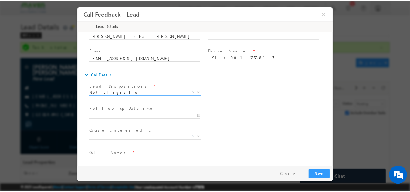
scroll to position [32, 0]
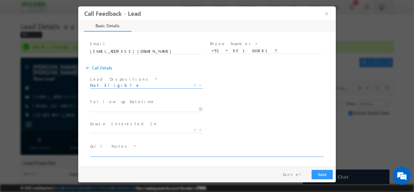
click at [127, 150] on textarea at bounding box center [206, 152] width 233 height 7
paste textarea "12th Pass so not eligible / Exp is mensioned as 12 to 15 Years"
type textarea "12th Pass so not eligible / Exp is mentioned as 12 to 15 Years"
click at [320, 175] on button "Save" at bounding box center [322, 174] width 21 height 9
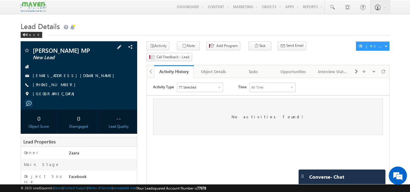
click at [42, 77] on link "[EMAIL_ADDRESS][DOMAIN_NAME]" at bounding box center [75, 75] width 84 height 5
click at [253, 68] on div "Tasks" at bounding box center [252, 71] width 29 height 7
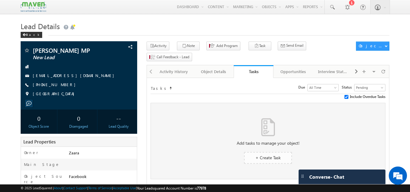
click at [260, 155] on span "+ Create Task" at bounding box center [267, 158] width 25 height 6
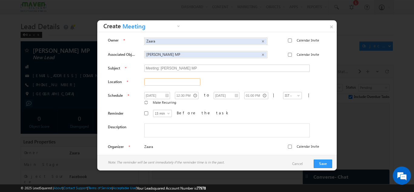
click at [183, 82] on input "text" at bounding box center [172, 81] width 56 height 7
type input "[GEOGRAPHIC_DATA]"
click at [321, 161] on button "Save" at bounding box center [323, 163] width 18 height 8
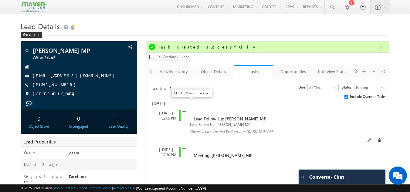
click at [184, 110] on span at bounding box center [185, 115] width 7 height 11
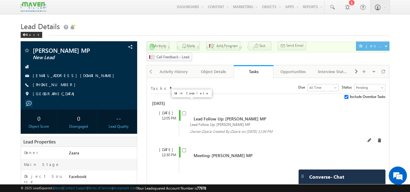
click at [184, 111] on input "checkbox" at bounding box center [184, 113] width 4 height 4
checkbox input "false"
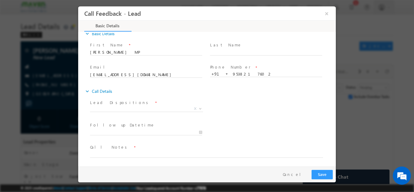
scroll to position [10, 0]
click at [111, 131] on input "[DATE] 12:04 PM" at bounding box center [146, 131] width 112 height 6
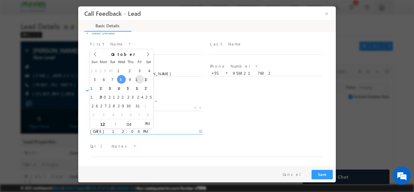
type input "[DATE] 12:04 PM"
click at [171, 109] on span "X" at bounding box center [146, 108] width 113 height 6
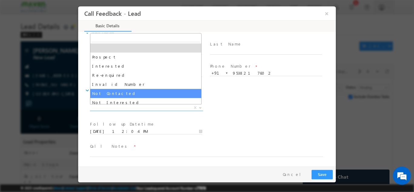
select select "Not Contacted"
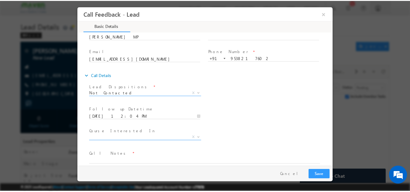
scroll to position [32, 0]
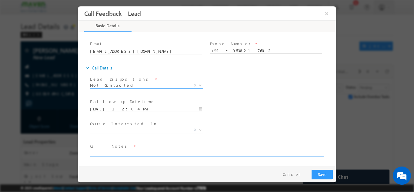
click at [118, 153] on textarea at bounding box center [206, 152] width 233 height 7
type textarea "Not able to connect the call"
click at [329, 173] on button "Save" at bounding box center [322, 174] width 21 height 9
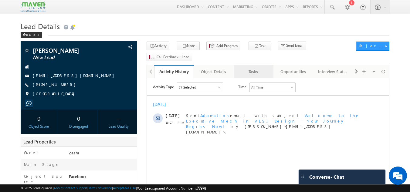
click at [260, 65] on link "Tasks" at bounding box center [253, 71] width 40 height 13
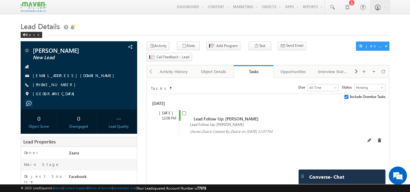
click at [185, 110] on span at bounding box center [185, 115] width 7 height 11
click at [183, 111] on input "checkbox" at bounding box center [184, 113] width 4 height 4
checkbox input "false"
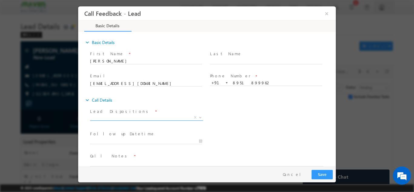
click at [122, 117] on span "X" at bounding box center [146, 117] width 113 height 6
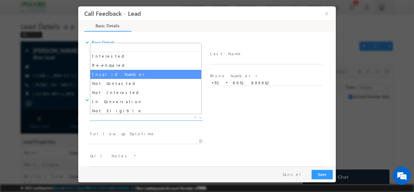
scroll to position [30, 0]
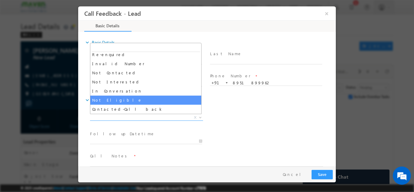
select select "Not Eligible"
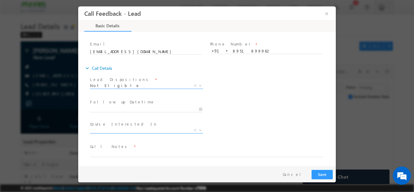
scroll to position [32, 0]
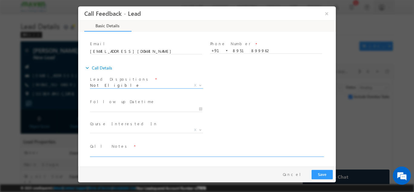
click at [119, 153] on textarea at bounding box center [206, 152] width 233 height 7
paste textarea "Not Eligible Lead"
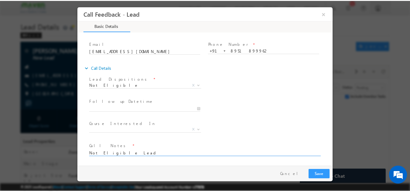
scroll to position [0, 0]
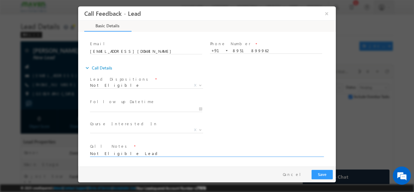
type textarea "Not Eligible Lead"
click at [323, 174] on button "Save" at bounding box center [322, 174] width 21 height 9
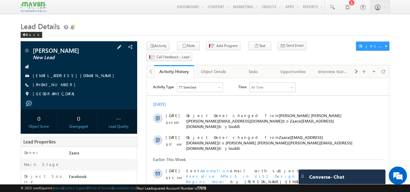
click at [45, 78] on link "[EMAIL_ADDRESS][DOMAIN_NAME]" at bounding box center [75, 75] width 84 height 5
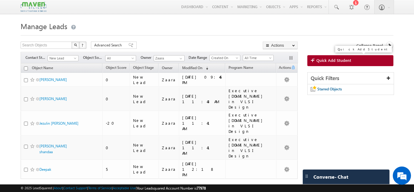
click at [340, 63] on span "Quick Add Student" at bounding box center [334, 60] width 35 height 5
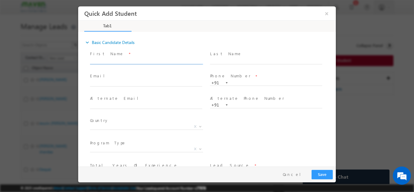
click at [162, 62] on input "text" at bounding box center [146, 61] width 112 height 6
paste input "Vishwas H vishwasss1113@gmail.com 9741567138"
click at [162, 62] on input "Vishwas H vishwasss1113@gmail.com 9741567138" at bounding box center [146, 61] width 112 height 6
click at [172, 60] on input "Vishwas H vishwasss1113@gmail.com 9741567138" at bounding box center [146, 61] width 112 height 6
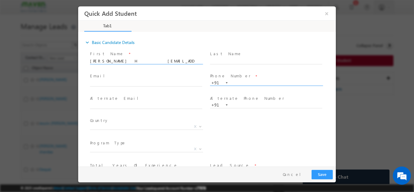
type input "Vishwas H vishwasss1113@gmail.com"
click at [237, 85] on input "text" at bounding box center [266, 83] width 112 height 6
paste input "9741567138"
type input "9741567138"
click at [241, 70] on div "Last Name *" at bounding box center [269, 60] width 120 height 22
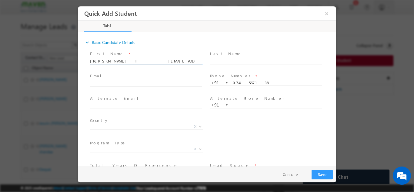
drag, startPoint x: 115, startPoint y: 61, endPoint x: 163, endPoint y: 59, distance: 47.3
click at [163, 59] on input "Vishwas H vishwasss1113@gmail.com" at bounding box center [146, 61] width 112 height 6
type input "Vishwas H"
click at [125, 87] on span at bounding box center [146, 89] width 112 height 7
click at [125, 84] on input "text" at bounding box center [146, 83] width 112 height 6
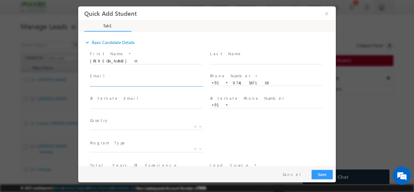
paste input "vishwasss1113@gmail.com"
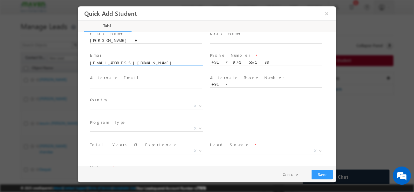
scroll to position [30, 0]
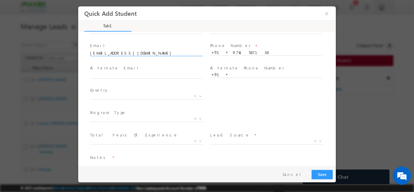
type input "vishwasss1113@gmail.com"
click at [135, 99] on span "Afghanistan Albania Algeria Andorra Angola Antigua and Barbuda Argentina Armeni…" at bounding box center [149, 97] width 118 height 7
click at [136, 97] on span "X" at bounding box center [146, 96] width 113 height 6
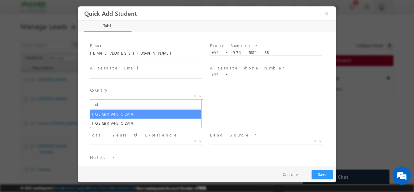
type input "ind"
select select "India"
select select
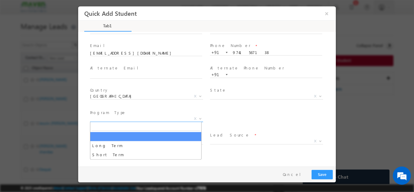
click at [122, 117] on span "X" at bounding box center [146, 119] width 113 height 6
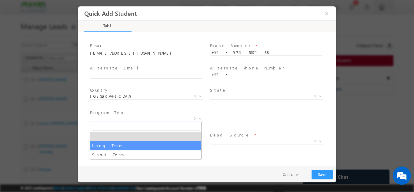
select select "Long Term"
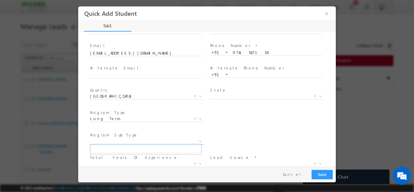
click at [113, 141] on span "X" at bounding box center [146, 141] width 113 height 6
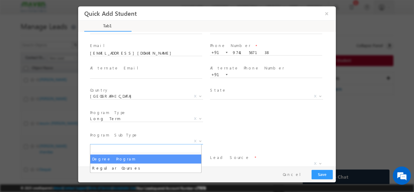
select select "Degree Program"
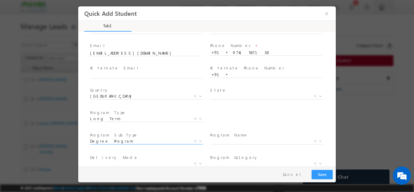
scroll to position [61, 0]
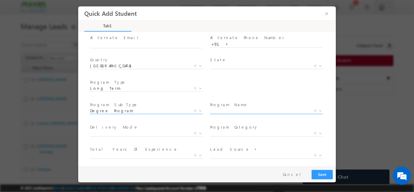
click at [231, 106] on label "Program Name" at bounding box center [229, 105] width 38 height 6
click at [229, 108] on span "X" at bounding box center [266, 111] width 113 height 6
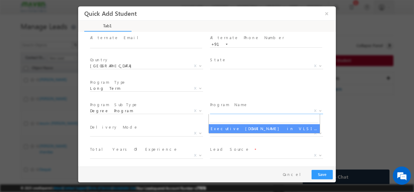
select select "Executive [DOMAIN_NAME] in VLSI Design"
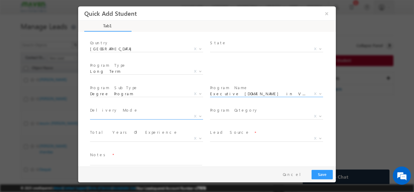
scroll to position [86, 0]
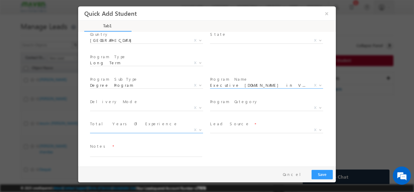
click at [112, 131] on span "X" at bounding box center [146, 130] width 113 height 6
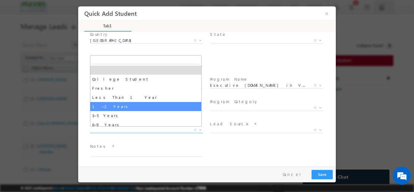
select select "1–2 Years"
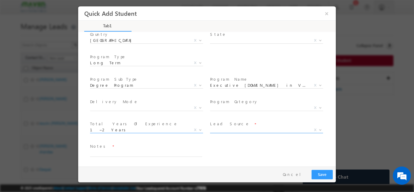
click at [224, 129] on span "X" at bounding box center [266, 130] width 113 height 6
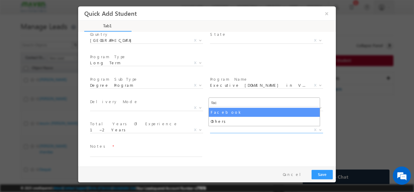
type input "fac"
select select "Facebook"
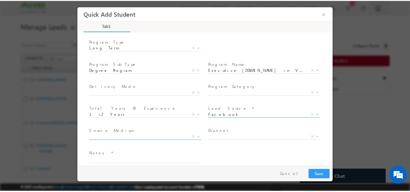
scroll to position [109, 0]
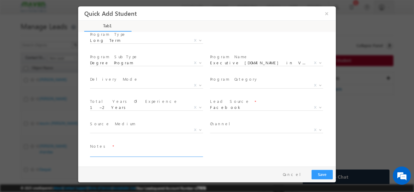
click at [146, 153] on textarea at bounding box center [146, 152] width 112 height 7
type textarea "Lead from sheet"
click at [324, 170] on button "Save" at bounding box center [322, 174] width 21 height 9
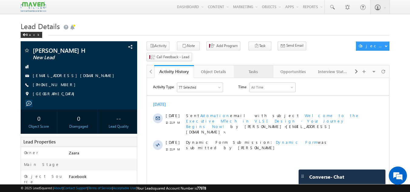
click at [261, 68] on div "Tasks" at bounding box center [252, 71] width 29 height 7
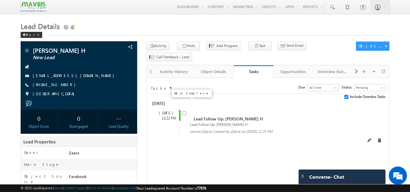
click at [182, 111] on input "checkbox" at bounding box center [184, 113] width 4 height 4
checkbox input "false"
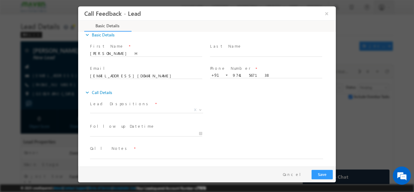
scroll to position [10, 0]
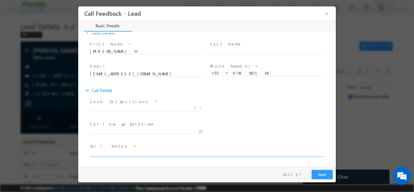
click at [123, 154] on textarea at bounding box center [206, 152] width 233 height 7
type textarea "2023 pass out / Over all 14 months Exp"
click at [173, 141] on div "Follow up Datetime *" at bounding box center [149, 130] width 120 height 22
click at [268, 114] on div "Lead Dispositions * Prospect Interested Re-enquired Invalid Number Not Contacte…" at bounding box center [212, 108] width 247 height 22
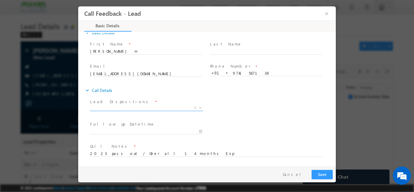
click at [105, 109] on span "X" at bounding box center [146, 108] width 113 height 6
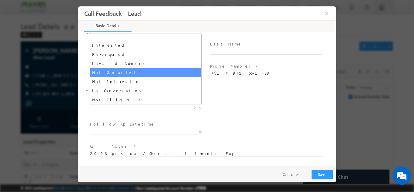
scroll to position [30, 0]
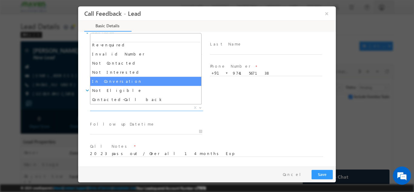
select select "In Conversation"
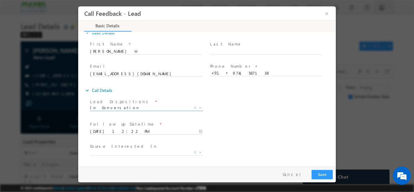
click at [118, 131] on input "08/10/2025 12:22 PM" at bounding box center [146, 131] width 112 height 6
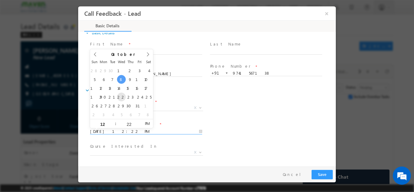
type input "22/10/2025 12:22 PM"
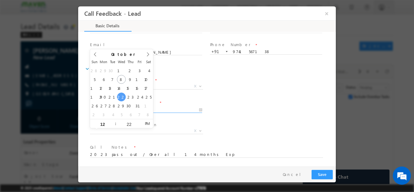
scroll to position [32, 0]
click at [178, 158] on span at bounding box center [203, 159] width 227 height 7
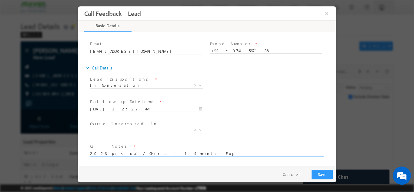
click at [179, 155] on textarea "2023 pass out / Over all 14 months Exp" at bounding box center [206, 152] width 233 height 7
click at [205, 155] on textarea "2023 pass out / Over all 14 months Exp / Suggested him for" at bounding box center [206, 152] width 233 height 7
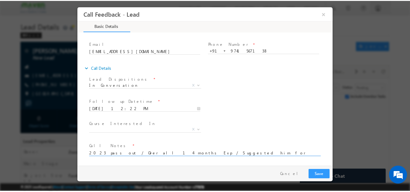
scroll to position [1, 0]
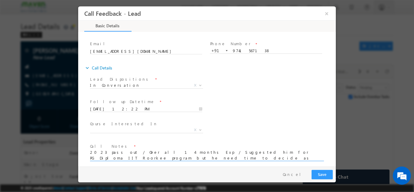
type textarea "2023 pass out / Over all 14 months Exp / Suggested him for PG Diploma IIT Roork…"
click at [323, 173] on button "Save" at bounding box center [322, 174] width 21 height 9
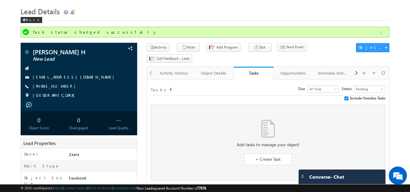
scroll to position [14, 0]
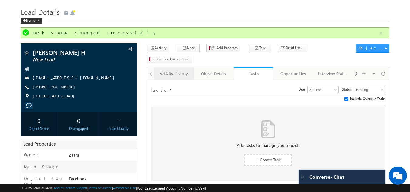
click at [171, 70] on div "Activity History" at bounding box center [173, 73] width 29 height 7
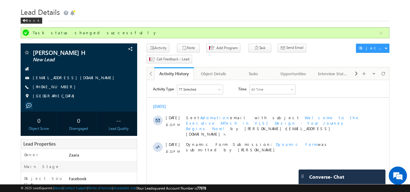
click at [179, 71] on div "Activity History" at bounding box center [174, 74] width 31 height 6
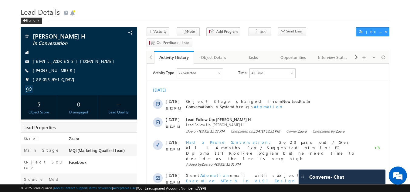
scroll to position [45, 0]
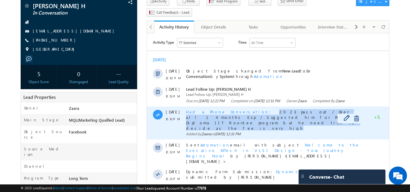
drag, startPoint x: 236, startPoint y: 117, endPoint x: 309, endPoint y: 124, distance: 73.4
click at [309, 124] on div "Had a Phone Conversation 2023 pass out / Over all 14 months Exp / Suggested him…" at bounding box center [274, 119] width 177 height 21
copy span "2023 pass out / Over all 14 months Exp / Suggested him for PG Diploma IIT Roork…"
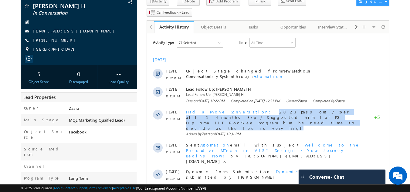
scroll to position [0, 0]
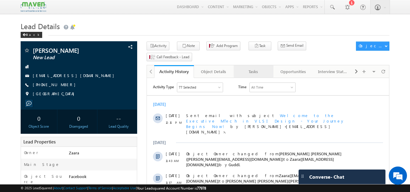
click at [268, 65] on link "Tasks" at bounding box center [253, 71] width 40 height 13
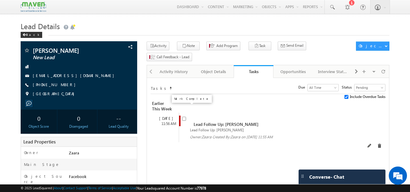
click at [184, 117] on input "checkbox" at bounding box center [184, 119] width 4 height 4
checkbox input "false"
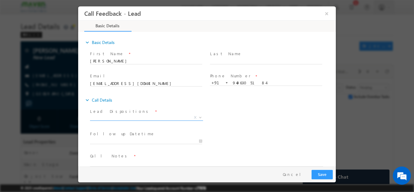
click at [156, 116] on span "X" at bounding box center [146, 117] width 113 height 6
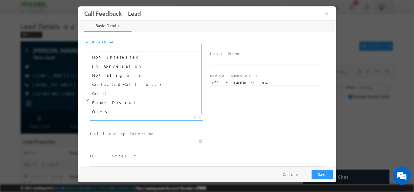
scroll to position [58, 0]
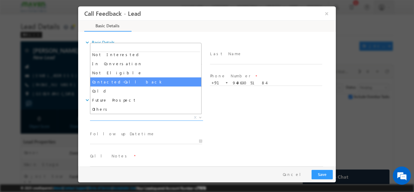
select select "Contacted-Call back"
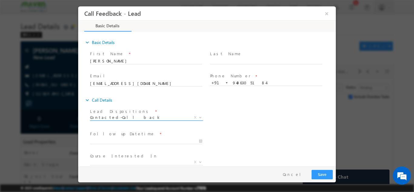
scroll to position [0, 0]
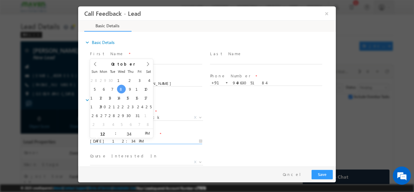
click at [109, 138] on input "[DATE] 12:34 PM" at bounding box center [146, 141] width 112 height 6
type input "[DATE] 12:34 PM"
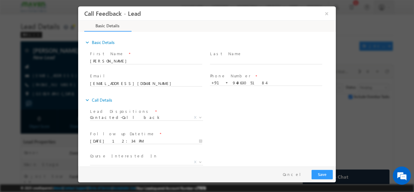
click at [229, 123] on div "Lead Dispositions * Prospect Interested Re-enquired Invalid Number Not Contacte…" at bounding box center [212, 118] width 247 height 22
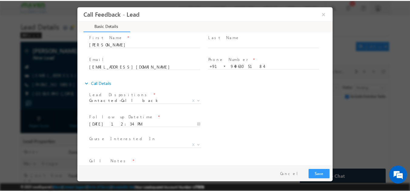
scroll to position [32, 0]
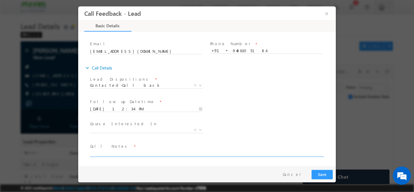
click at [113, 150] on textarea at bounding box center [206, 152] width 233 height 7
type textarea "V"
type textarea "Call back later as he is busy"
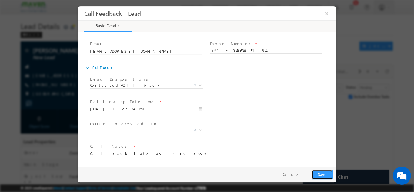
click at [326, 176] on button "Save" at bounding box center [322, 174] width 21 height 9
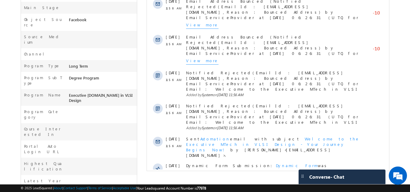
scroll to position [68, 0]
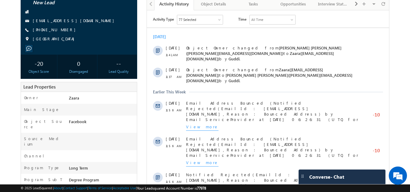
click at [58, 19] on span "Jezulinrebelo194@gmail.com" at bounding box center [75, 21] width 84 height 6
click at [62, 18] on span "Jezulinrebelo194@gmail.com" at bounding box center [75, 21] width 84 height 6
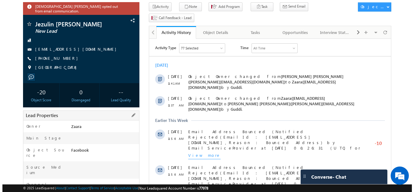
scroll to position [0, 0]
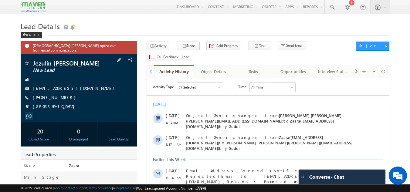
click at [62, 95] on div "+91-9307942629" at bounding box center [79, 98] width 111 height 6
copy div "+91-9307942629"
click at [254, 68] on div "Tasks" at bounding box center [252, 71] width 29 height 7
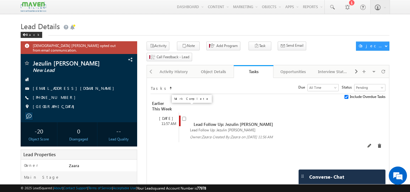
click at [184, 117] on input "checkbox" at bounding box center [184, 119] width 4 height 4
checkbox input "false"
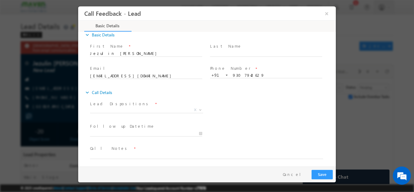
scroll to position [10, 0]
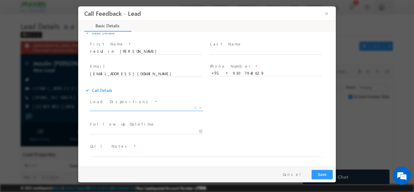
click at [119, 109] on span "X" at bounding box center [146, 108] width 113 height 6
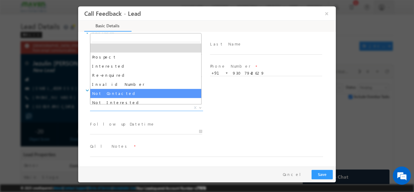
type input "S"
select select "Not Contacted"
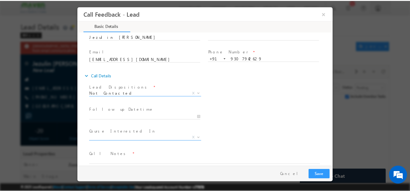
scroll to position [32, 0]
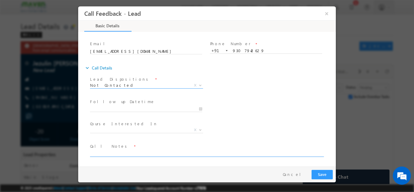
click at [106, 150] on textarea at bounding box center [206, 152] width 233 height 7
paste textarea "Lead added to LSQ / All the time the number is coming as Switched Off"
type textarea "Lead added to LSQ / All the time the number is coming as Switched Off"
click at [317, 176] on button "Save" at bounding box center [322, 174] width 21 height 9
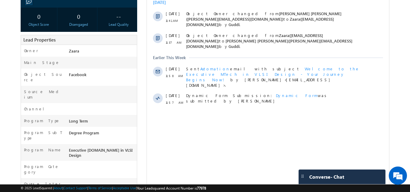
scroll to position [121, 0]
